Goal: Download file/media

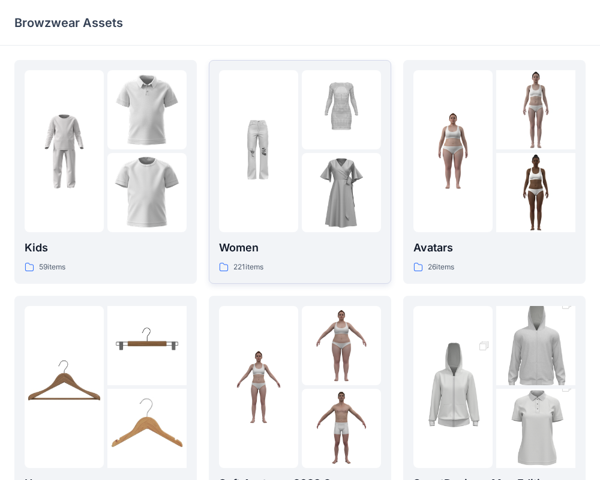
click at [274, 130] on img at bounding box center [258, 151] width 79 height 79
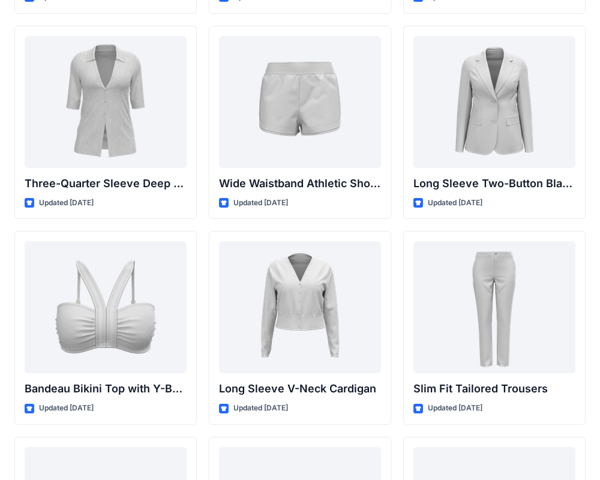
scroll to position [1063, 0]
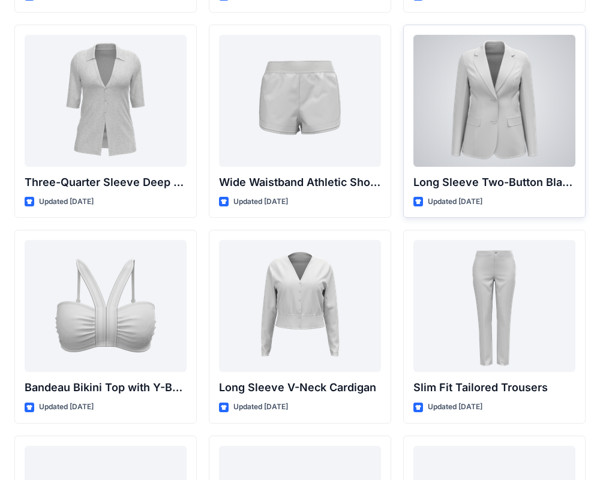
click at [506, 113] on div at bounding box center [494, 101] width 162 height 132
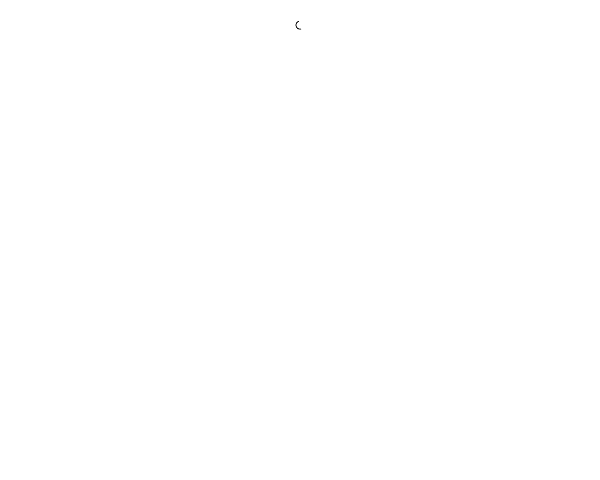
click at [506, 113] on div at bounding box center [300, 240] width 600 height 480
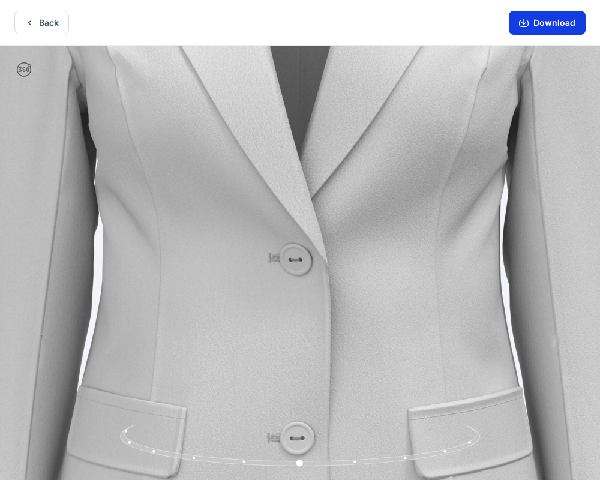
click at [563, 18] on button "Download" at bounding box center [547, 23] width 77 height 24
click at [543, 29] on button "Download" at bounding box center [547, 23] width 77 height 24
click at [549, 26] on button "Download" at bounding box center [547, 23] width 77 height 24
